Goal: Task Accomplishment & Management: Manage account settings

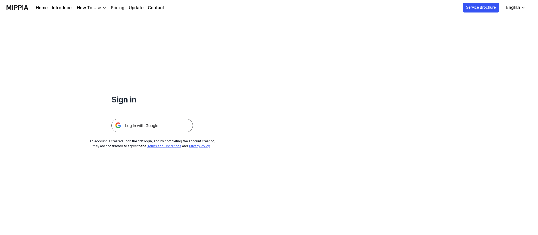
click at [166, 117] on div at bounding box center [152, 119] width 82 height 27
click at [166, 126] on img at bounding box center [152, 126] width 82 height 14
